Goal: Task Accomplishment & Management: Manage account settings

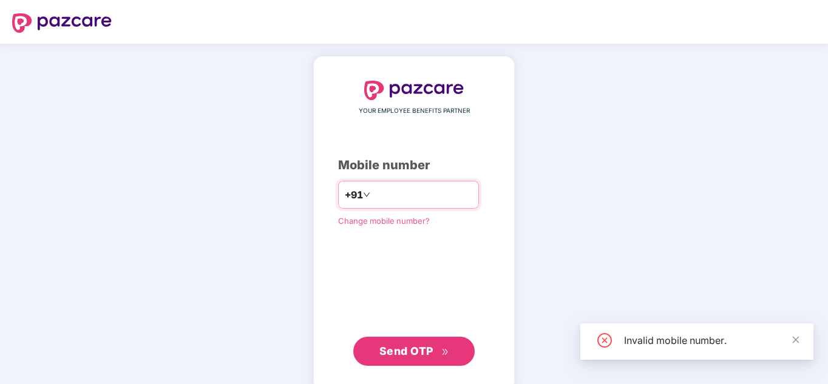
click at [373, 193] on input "********" at bounding box center [423, 194] width 100 height 19
type input "**********"
click at [435, 355] on span "Send OTP" at bounding box center [414, 351] width 70 height 17
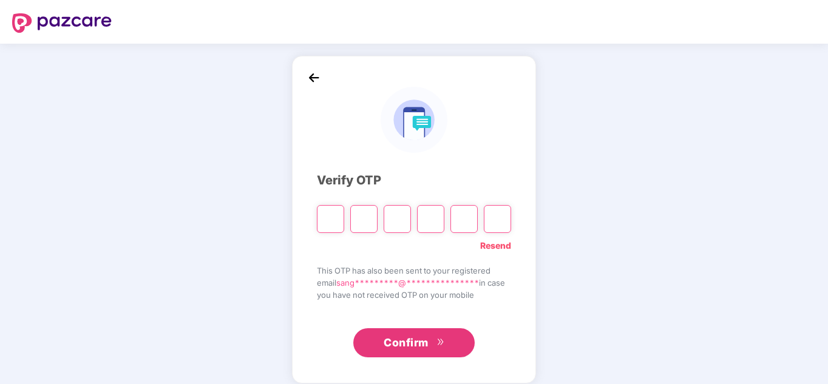
type input "*"
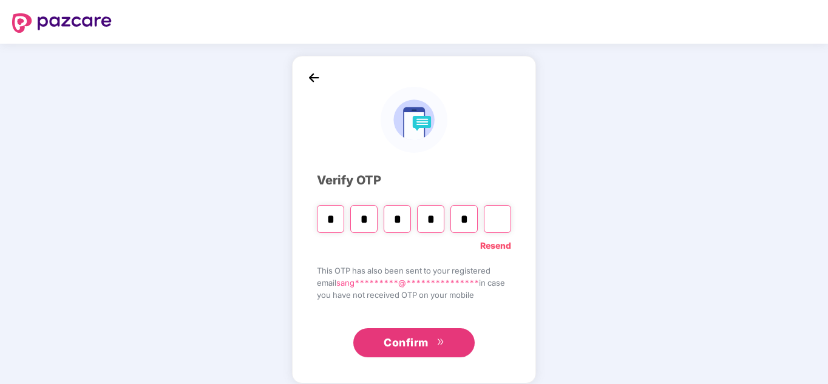
type input "*"
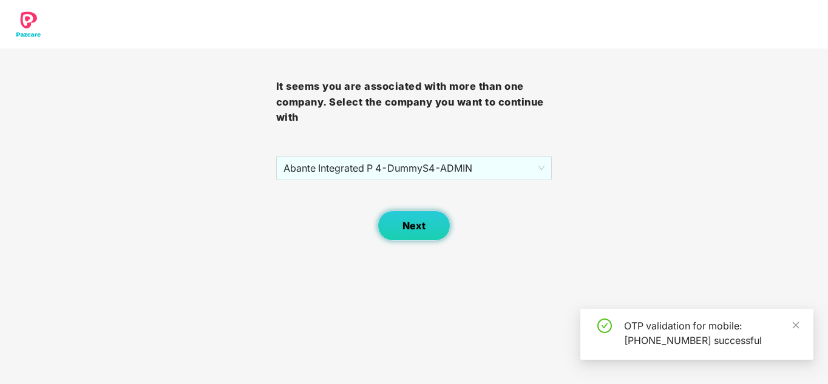
click at [400, 228] on button "Next" at bounding box center [414, 226] width 73 height 30
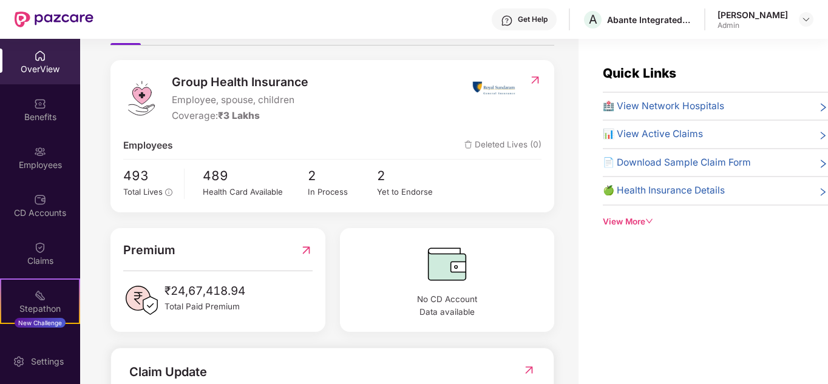
scroll to position [304, 0]
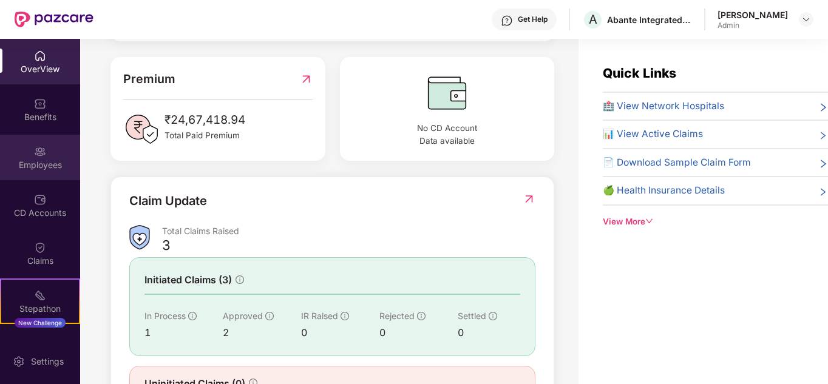
click at [41, 169] on div "Employees" at bounding box center [40, 165] width 80 height 12
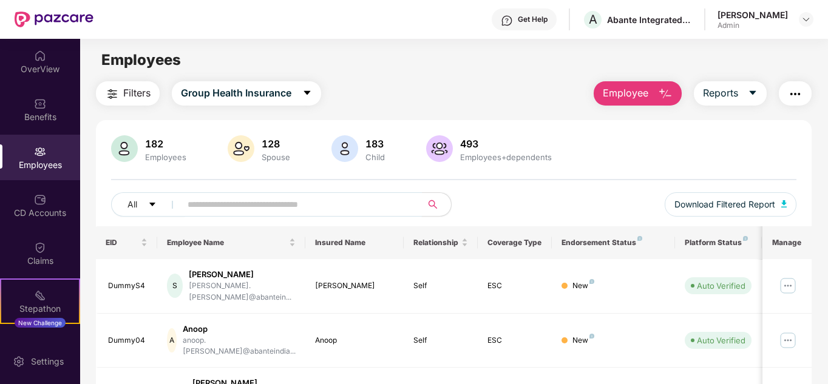
click at [253, 208] on input "text" at bounding box center [297, 205] width 218 height 18
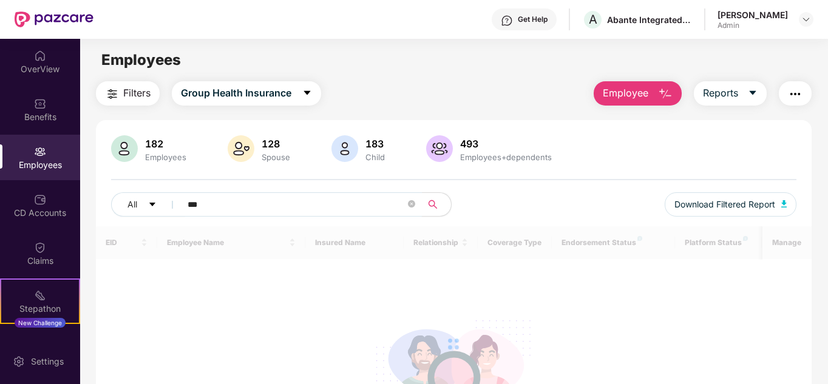
type input "***"
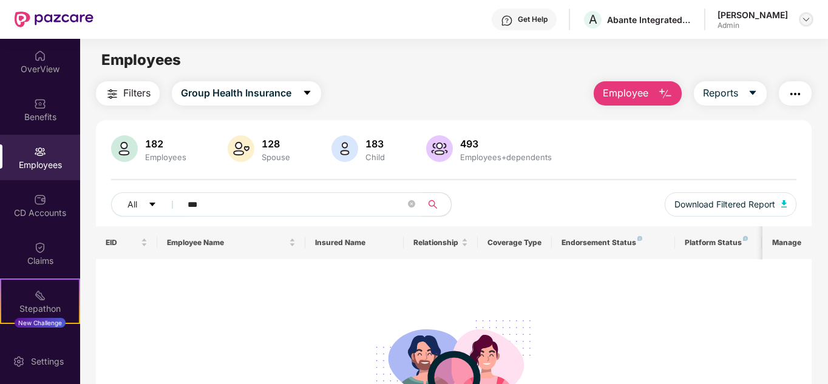
click at [810, 18] on img at bounding box center [806, 20] width 10 height 10
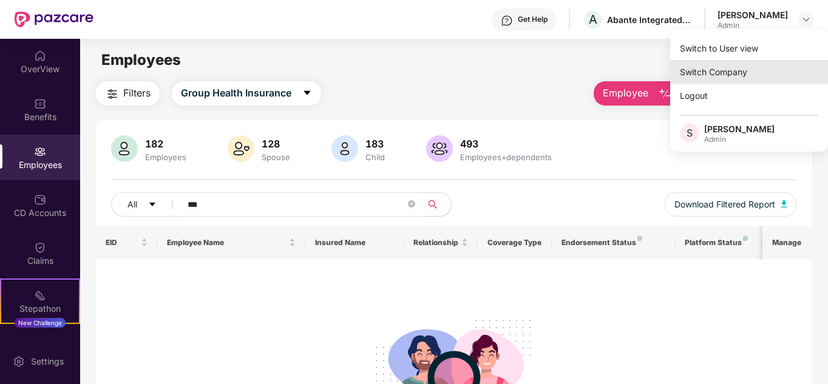
click at [722, 68] on div "Switch Company" at bounding box center [749, 72] width 158 height 24
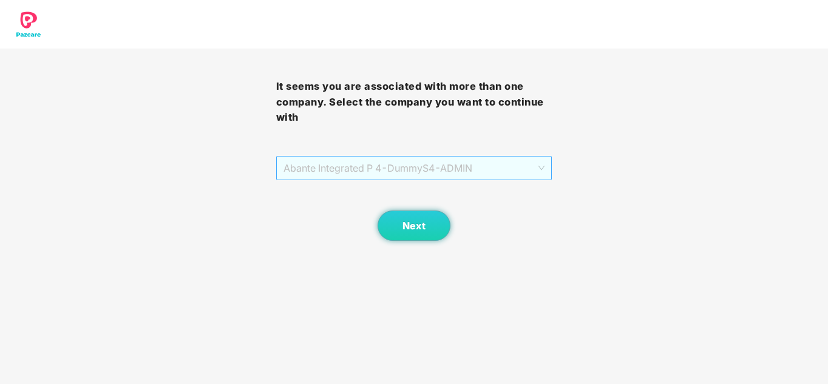
click at [372, 167] on span "Abante Integrated P 4 - DummyS4 - ADMIN" at bounding box center [415, 168] width 262 height 23
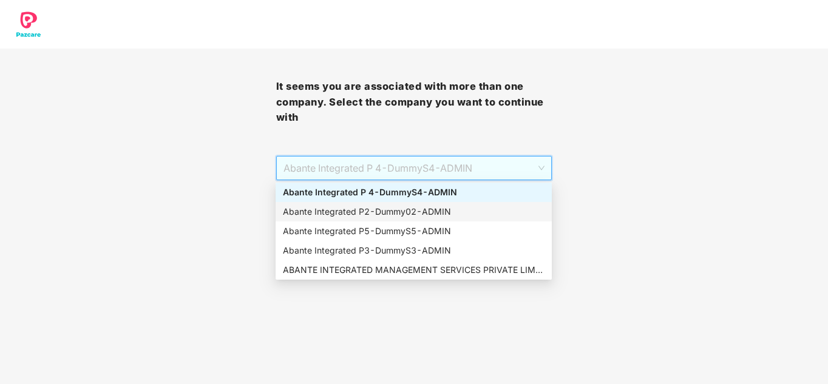
click at [350, 208] on div "Abante Integrated P2 - Dummy02 - ADMIN" at bounding box center [414, 211] width 262 height 13
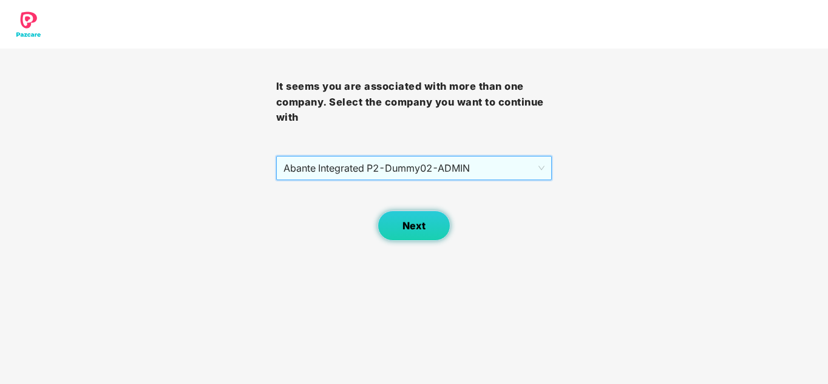
click at [417, 220] on span "Next" at bounding box center [414, 226] width 23 height 12
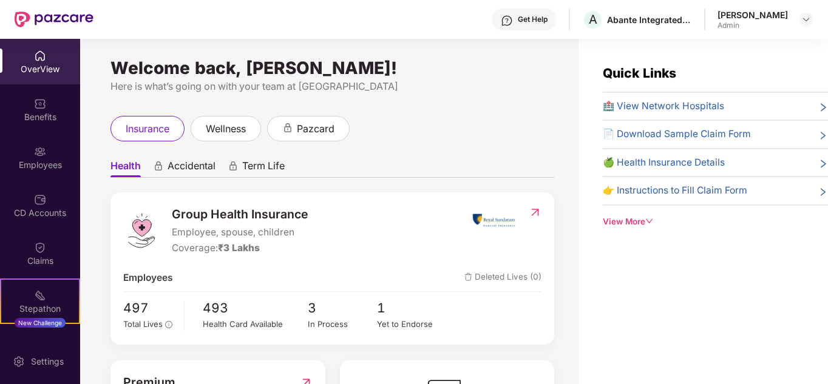
click at [43, 160] on div "Employees" at bounding box center [40, 165] width 80 height 12
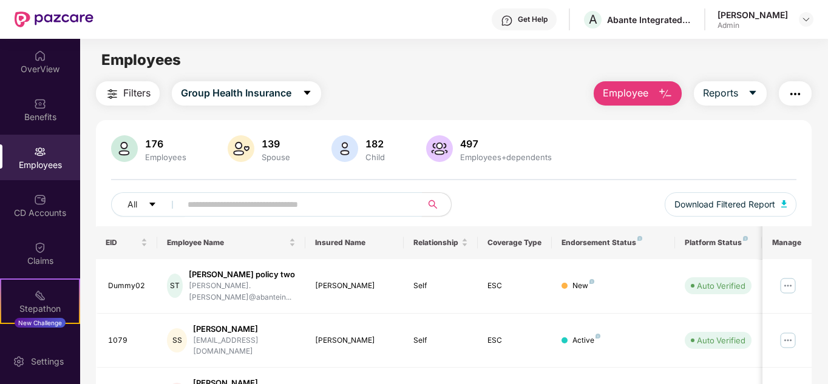
click at [209, 207] on input "text" at bounding box center [297, 205] width 218 height 18
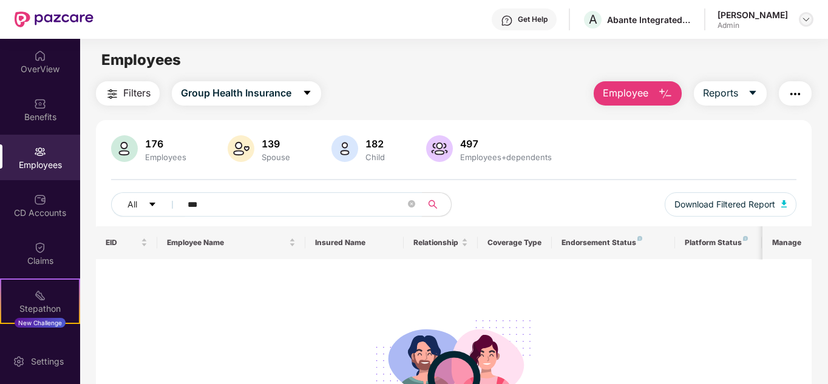
type input "***"
click at [809, 18] on img at bounding box center [806, 20] width 10 height 10
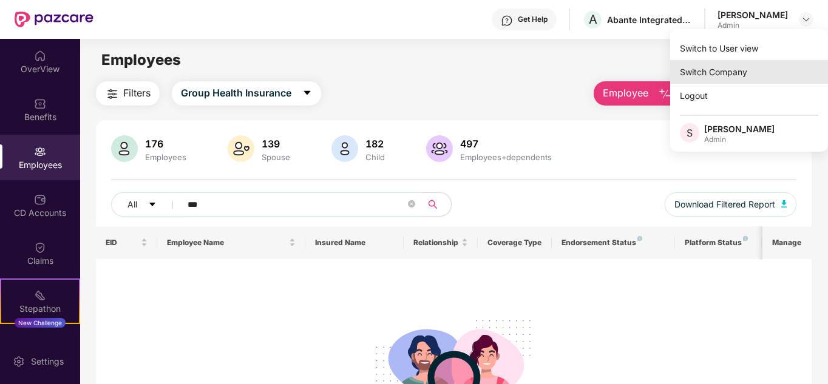
click at [709, 73] on div "Switch Company" at bounding box center [749, 72] width 158 height 24
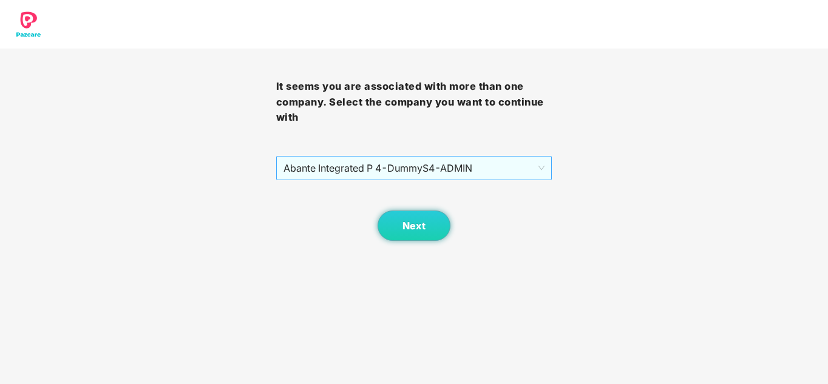
click at [399, 165] on span "Abante Integrated P 4 - DummyS4 - ADMIN" at bounding box center [415, 168] width 262 height 23
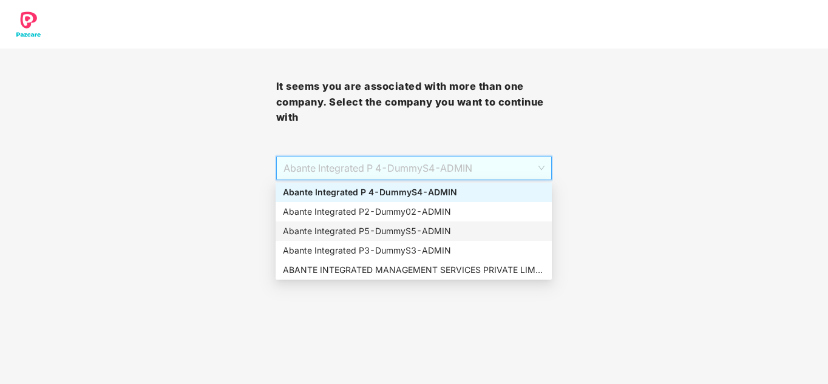
click at [392, 235] on div "Abante Integrated P5 - DummyS5 - ADMIN" at bounding box center [414, 231] width 262 height 13
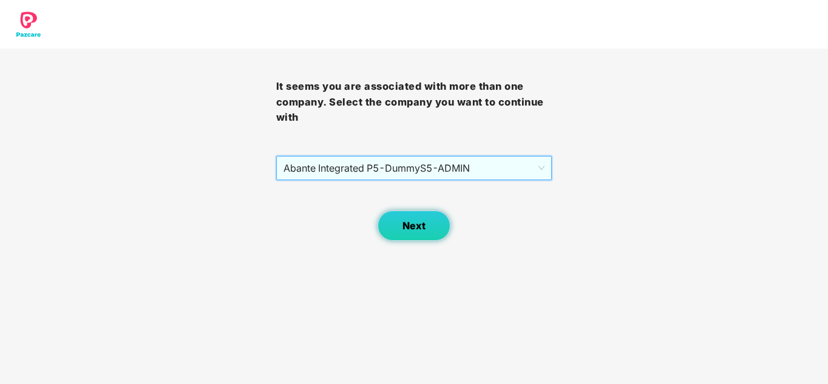
click at [415, 230] on span "Next" at bounding box center [414, 226] width 23 height 12
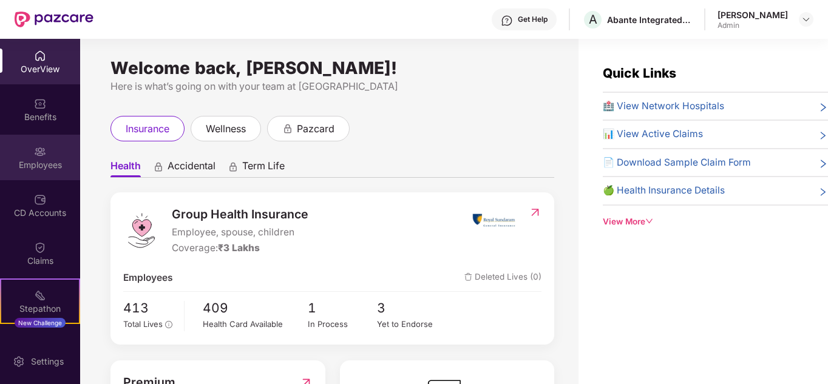
click at [39, 155] on img at bounding box center [40, 152] width 12 height 12
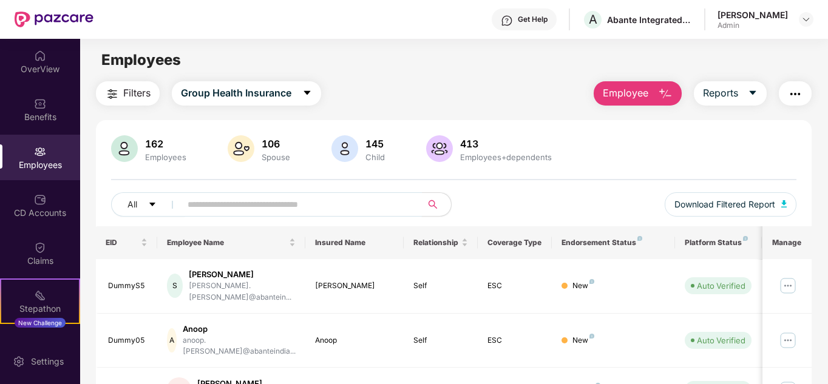
click at [214, 202] on input "text" at bounding box center [297, 205] width 218 height 18
type input "*"
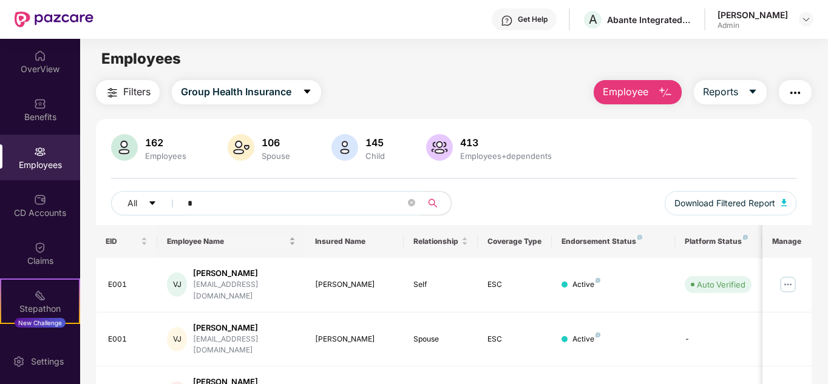
scroll to position [0, 0]
click at [409, 204] on icon "close-circle" at bounding box center [411, 203] width 7 height 7
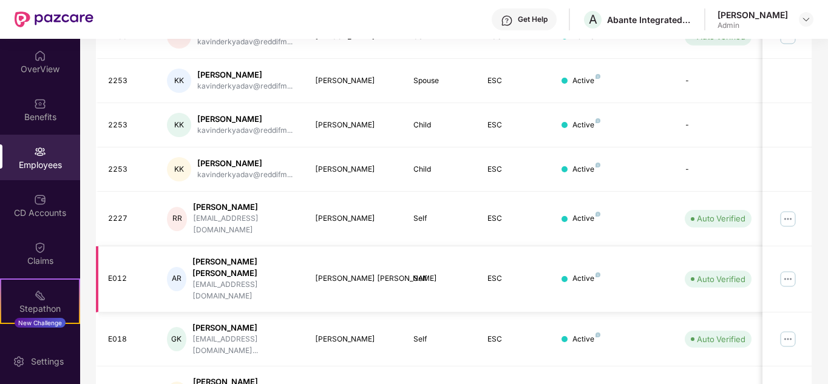
scroll to position [362, 0]
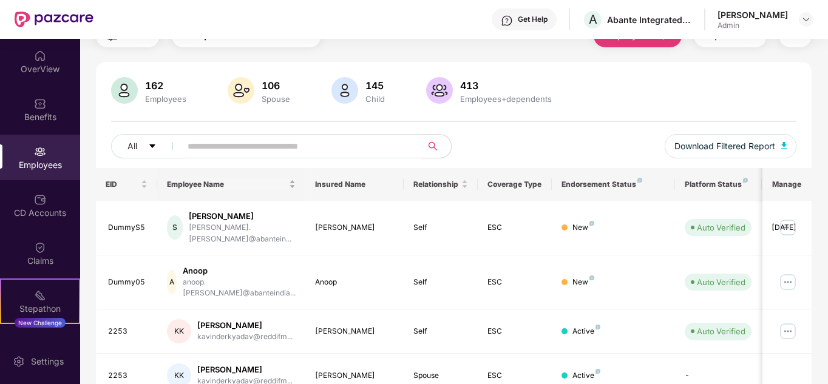
scroll to position [0, 0]
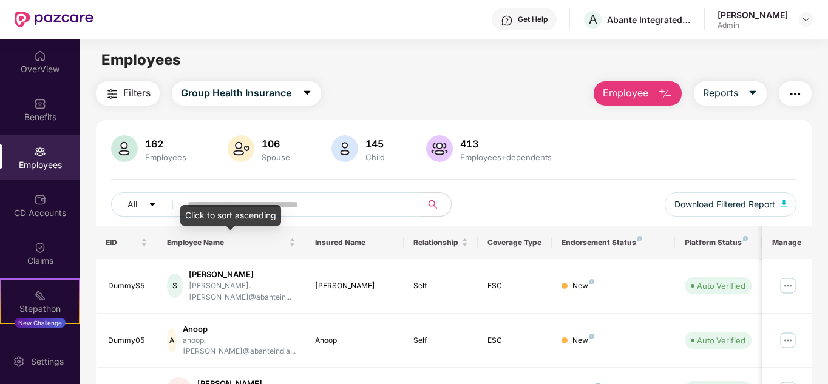
click at [206, 212] on div "Click to sort ascending" at bounding box center [230, 215] width 101 height 21
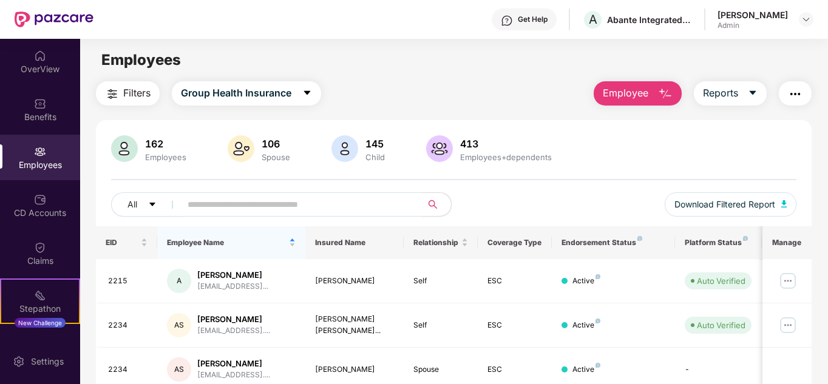
click at [350, 207] on input "text" at bounding box center [297, 205] width 218 height 18
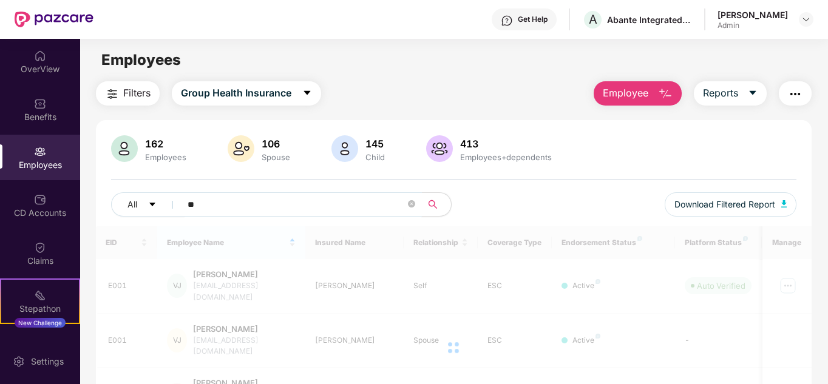
type input "*"
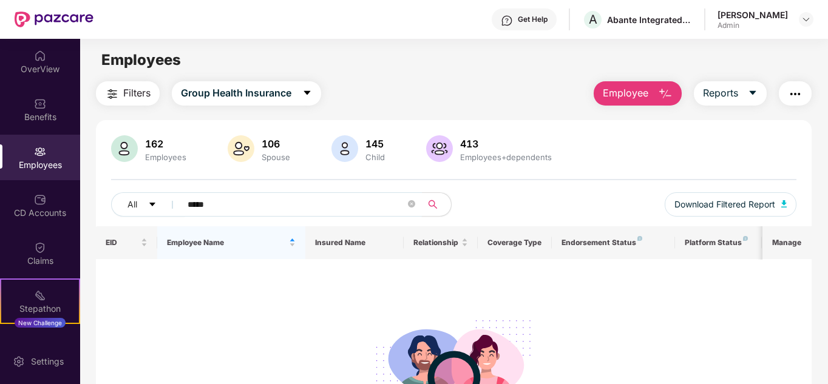
type input "*****"
